Goal: Task Accomplishment & Management: Use online tool/utility

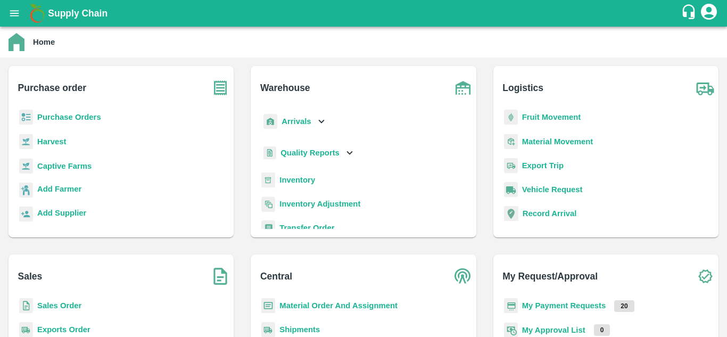
click at [63, 118] on b "Purchase Orders" at bounding box center [69, 117] width 64 height 9
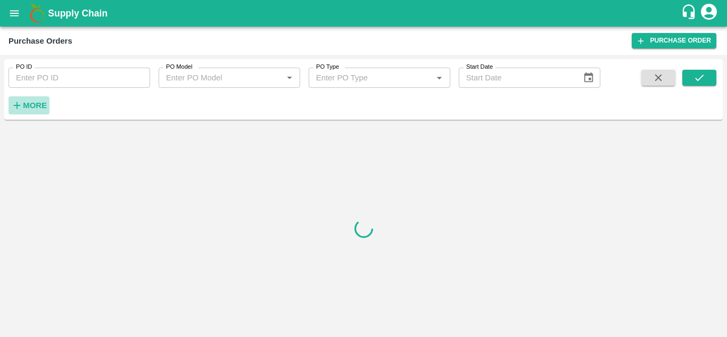
click at [39, 107] on strong "More" at bounding box center [35, 105] width 24 height 9
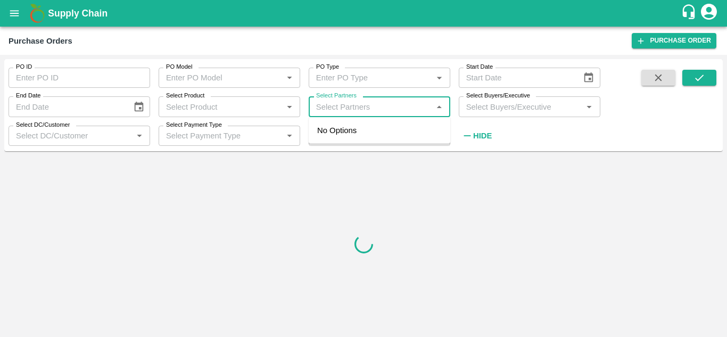
click at [356, 112] on input "Select Partners" at bounding box center [371, 106] width 118 height 14
paste input "123456789"
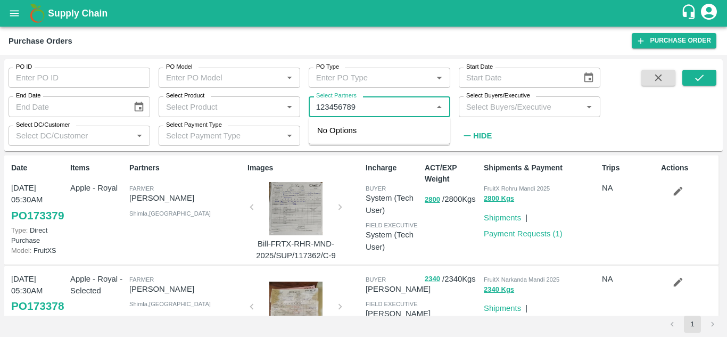
click at [376, 110] on input "Select Partners" at bounding box center [371, 106] width 118 height 14
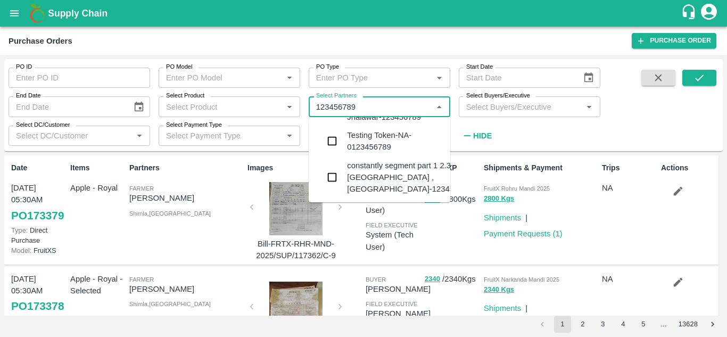
scroll to position [98, 0]
type input "123456789"
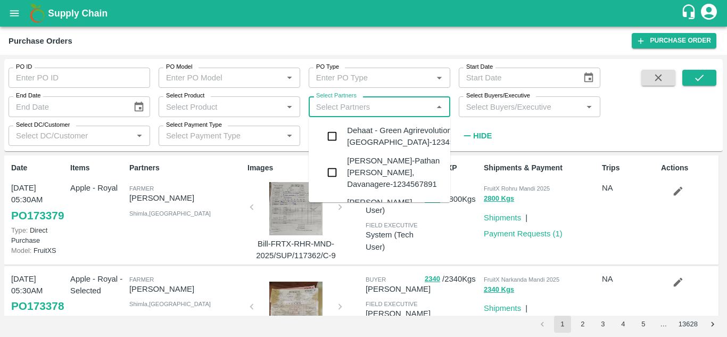
click at [364, 109] on input "Select Partners" at bounding box center [371, 106] width 118 height 14
paste input "123456789"
type input "123456789"
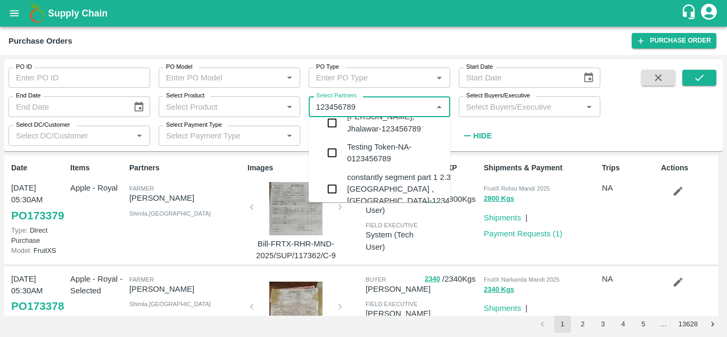
scroll to position [85, 0]
click at [332, 164] on input "checkbox" at bounding box center [331, 153] width 21 height 21
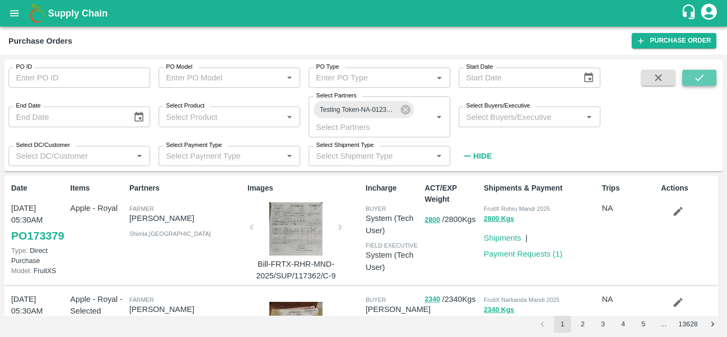
click at [687, 82] on button "submit" at bounding box center [699, 78] width 34 height 16
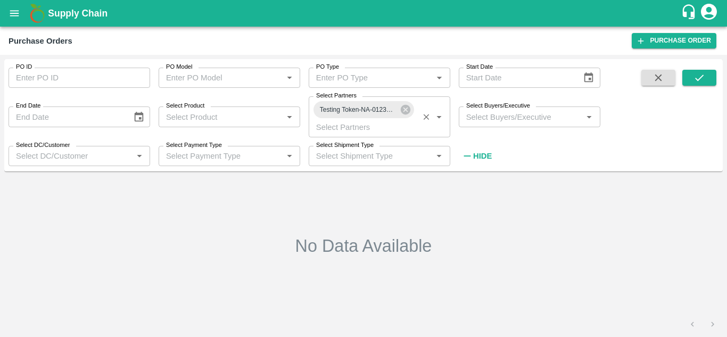
click at [374, 110] on span "Testing Token-NA-0123456789" at bounding box center [357, 109] width 89 height 11
click at [403, 108] on icon at bounding box center [406, 110] width 10 height 10
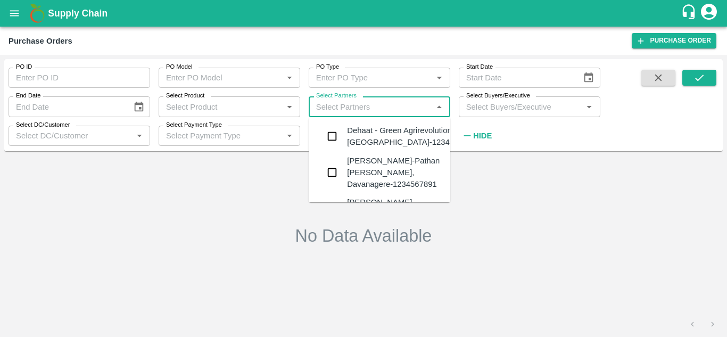
click at [376, 110] on input "Select Partners" at bounding box center [371, 106] width 118 height 14
paste input "0123456789"
type input "0123456789"
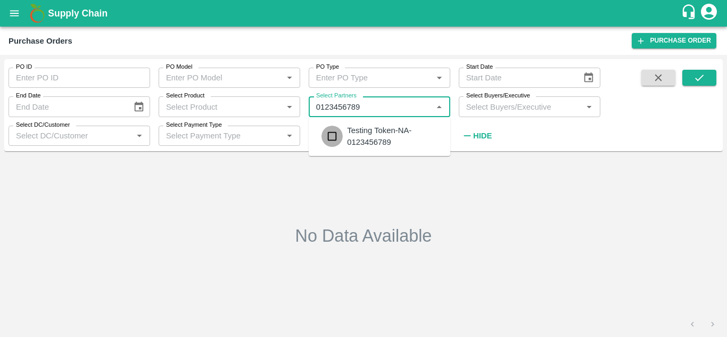
click at [334, 136] on input "checkbox" at bounding box center [331, 136] width 21 height 21
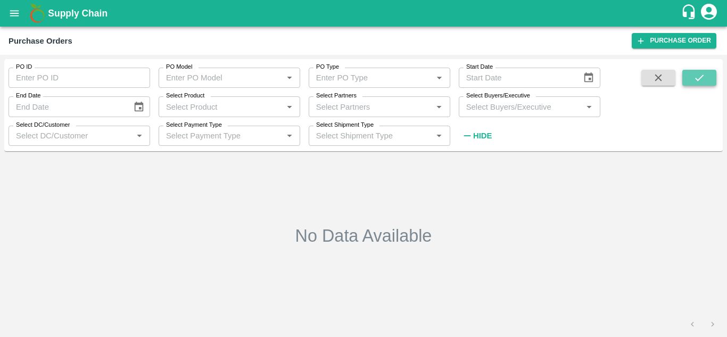
click at [697, 80] on icon "submit" at bounding box center [699, 77] width 9 height 6
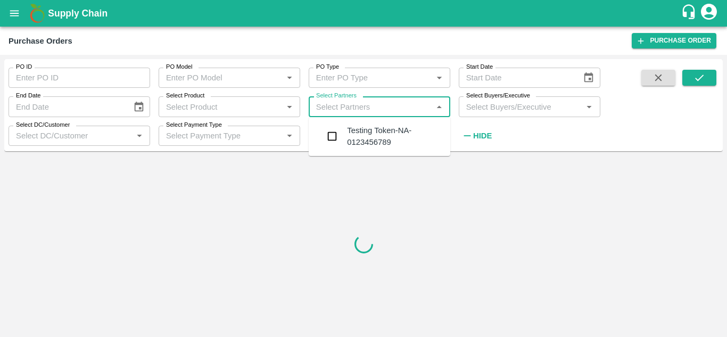
click at [346, 105] on input "Select Partners" at bounding box center [371, 106] width 118 height 14
click at [329, 137] on input "checkbox" at bounding box center [331, 136] width 21 height 21
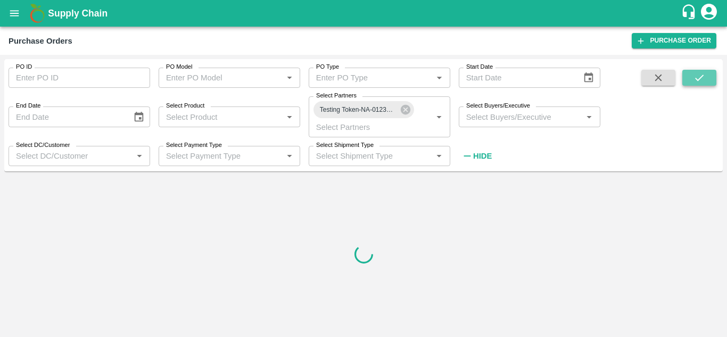
click at [685, 80] on button "submit" at bounding box center [699, 78] width 34 height 16
